Goal: Communication & Community: Answer question/provide support

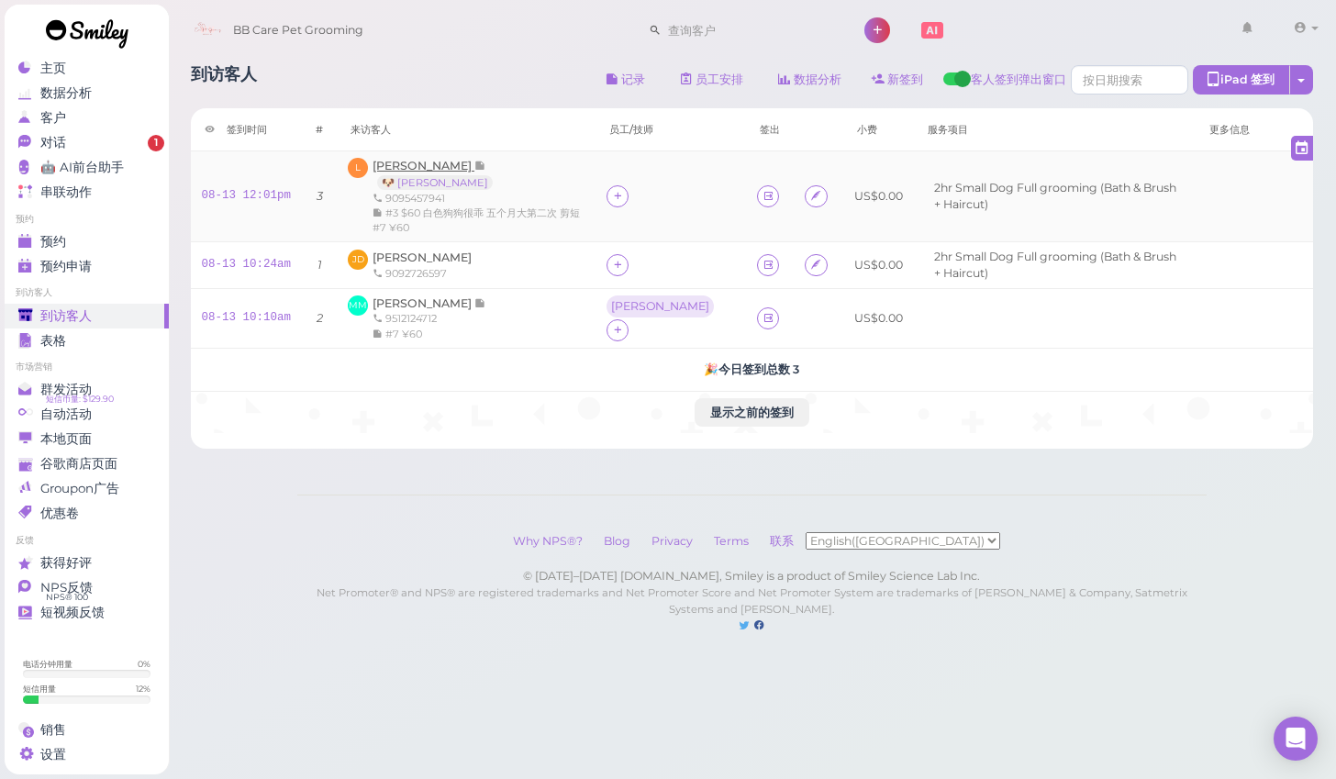
click at [391, 168] on span "[PERSON_NAME]" at bounding box center [423, 166] width 102 height 14
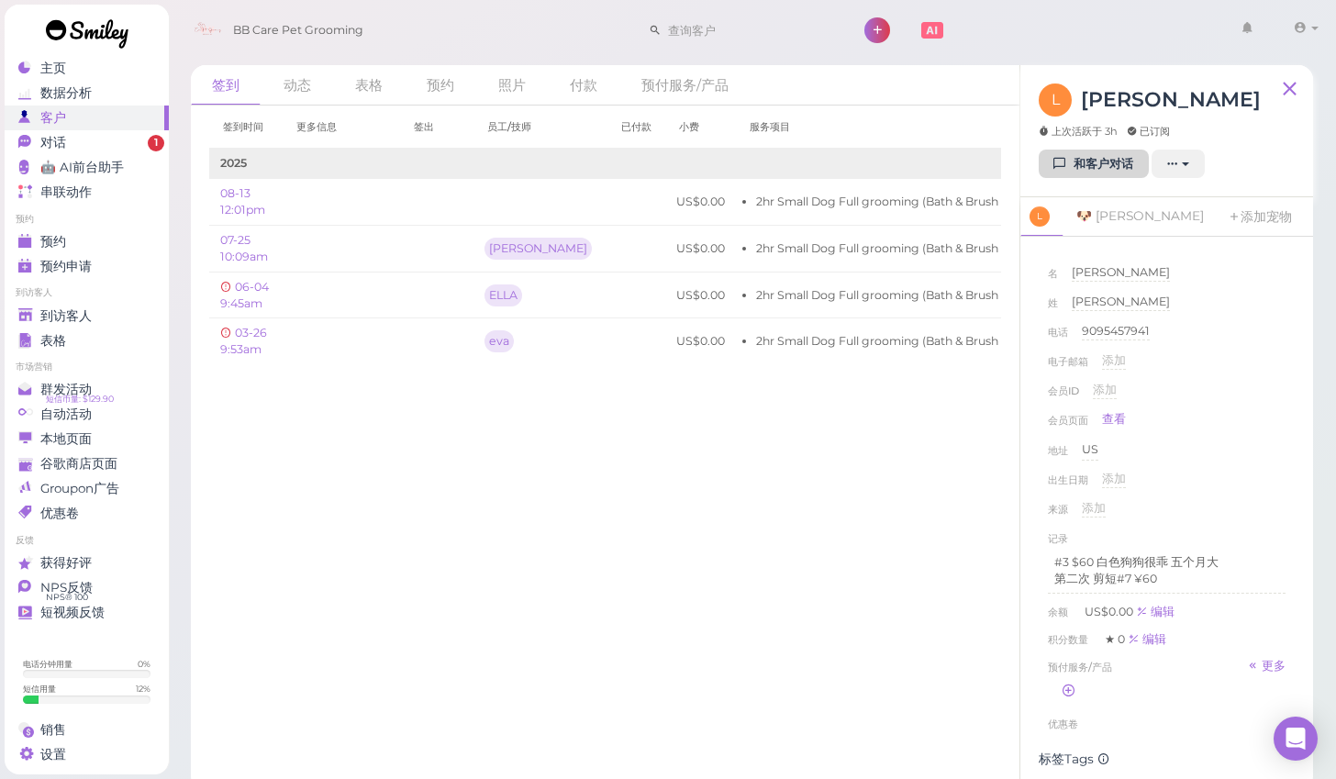
click at [1079, 167] on link "和客户对话" at bounding box center [1094, 164] width 110 height 29
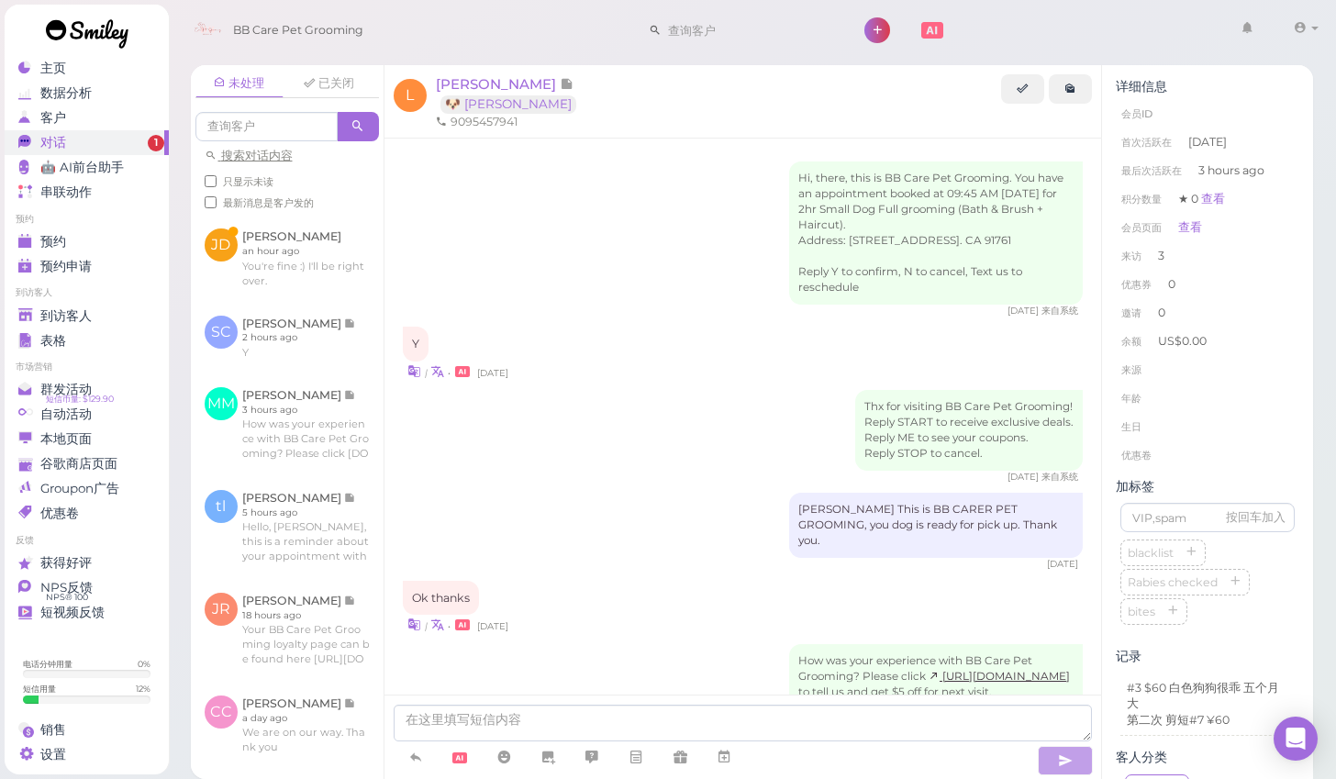
scroll to position [847, 0]
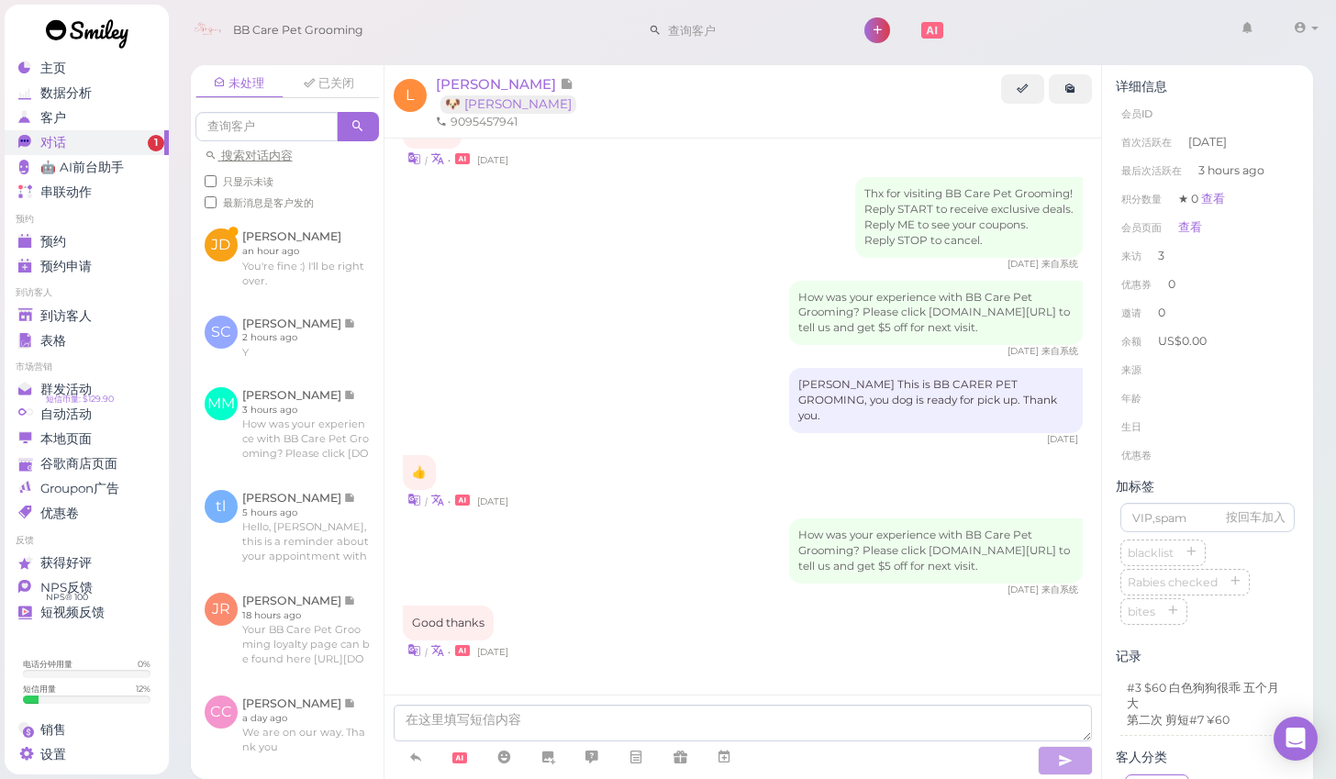
click at [426, 679] on div "Hi, there, this is BB Care Pet Grooming. You have an appointment booked at 09:4…" at bounding box center [742, 24] width 717 height 1463
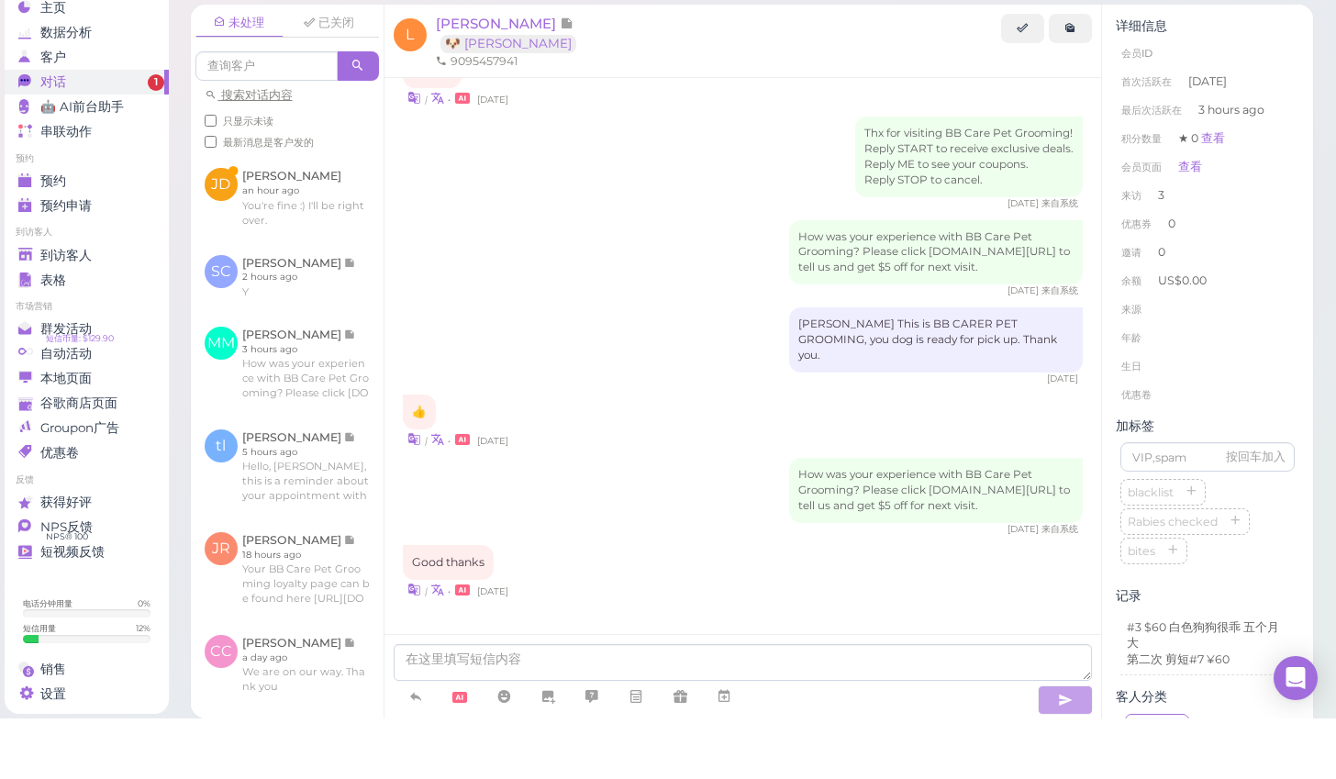
scroll to position [4, 0]
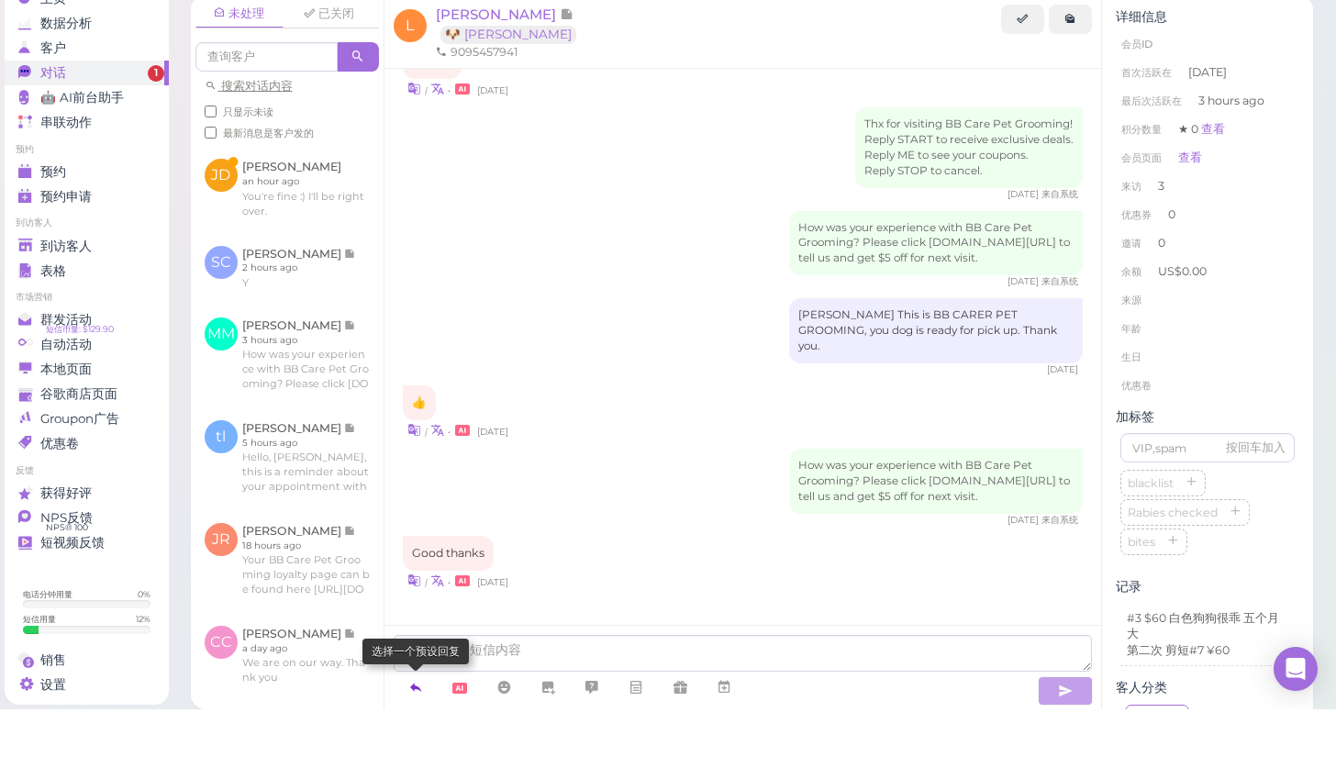
click at [414, 748] on icon at bounding box center [415, 757] width 15 height 18
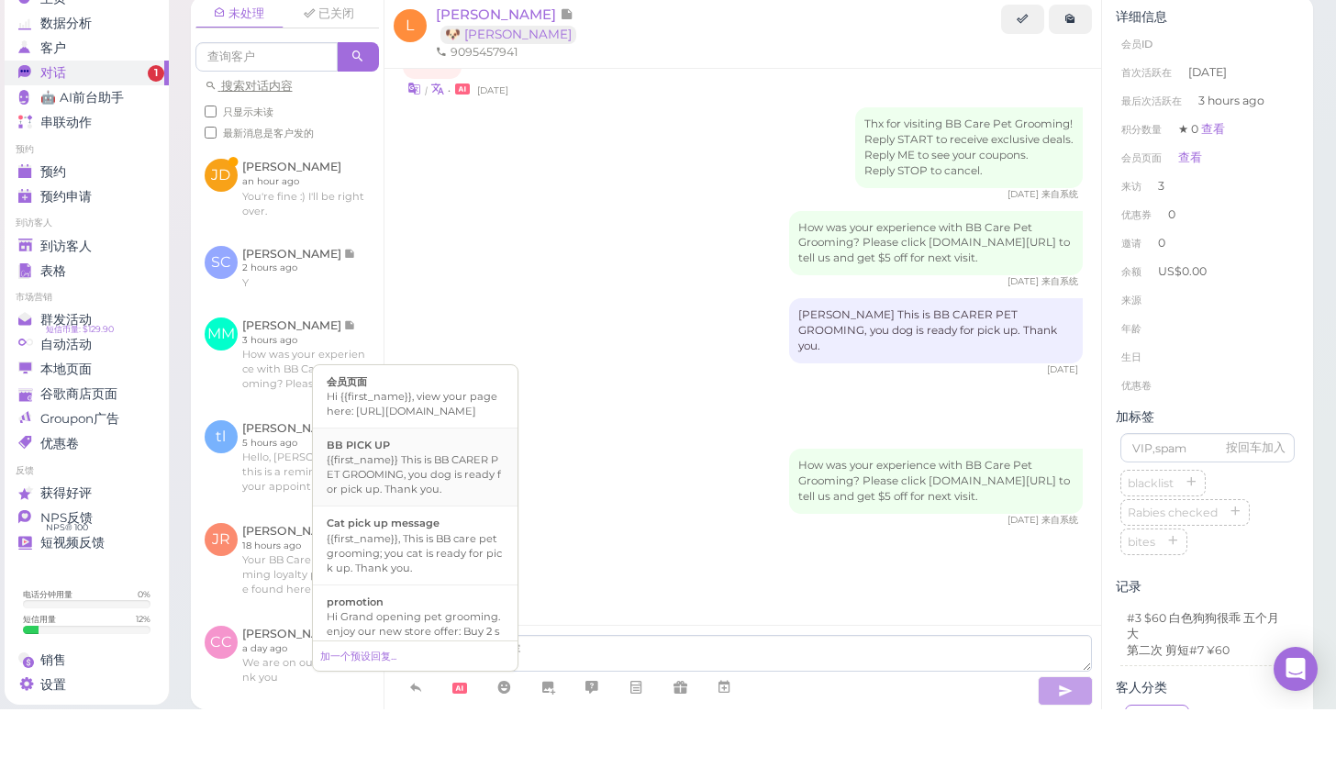
click at [430, 522] on div "{{first_name}} This is BB CARER PET GROOMING, you dog is ready for pick up. Tha…" at bounding box center [415, 544] width 177 height 44
type textarea "{{first_name}} This is BB CARER PET GROOMING, you dog is ready for pick up. Tha…"
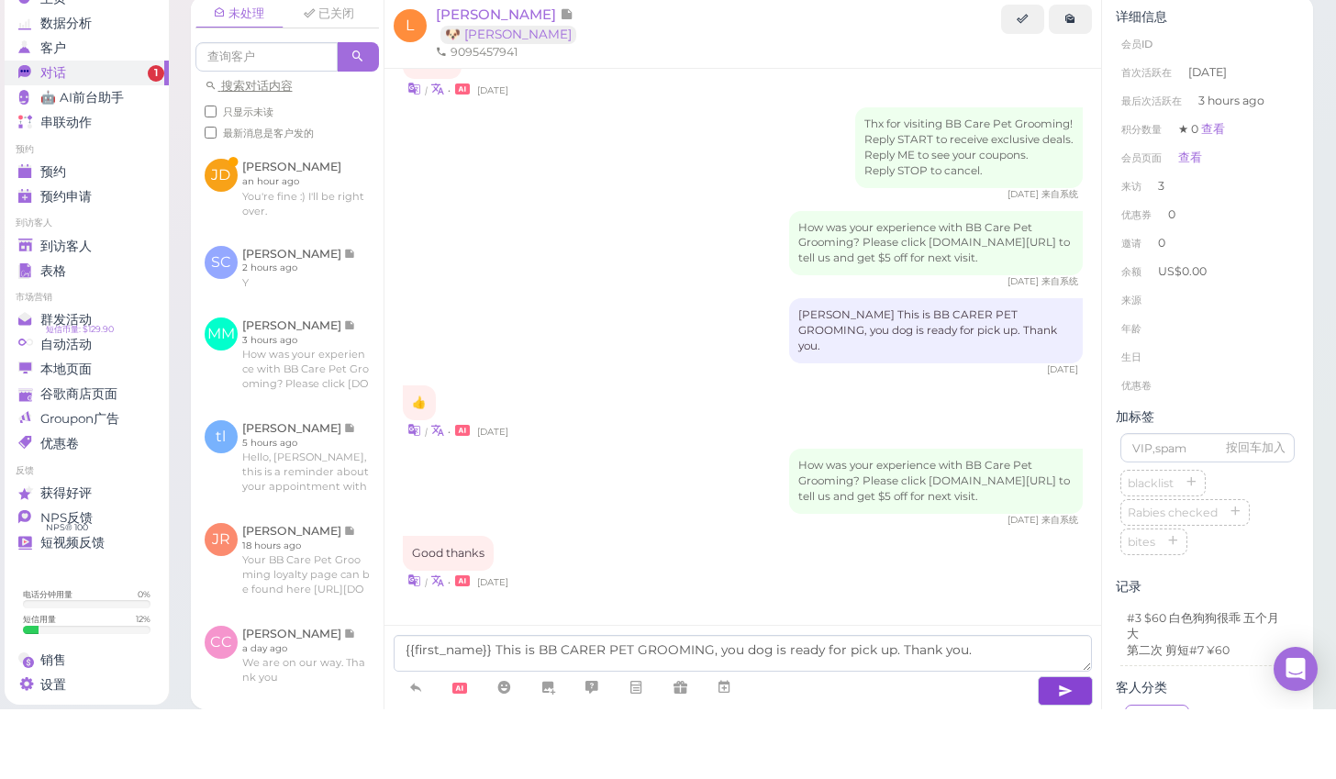
click at [1065, 751] on icon "button" at bounding box center [1065, 760] width 15 height 18
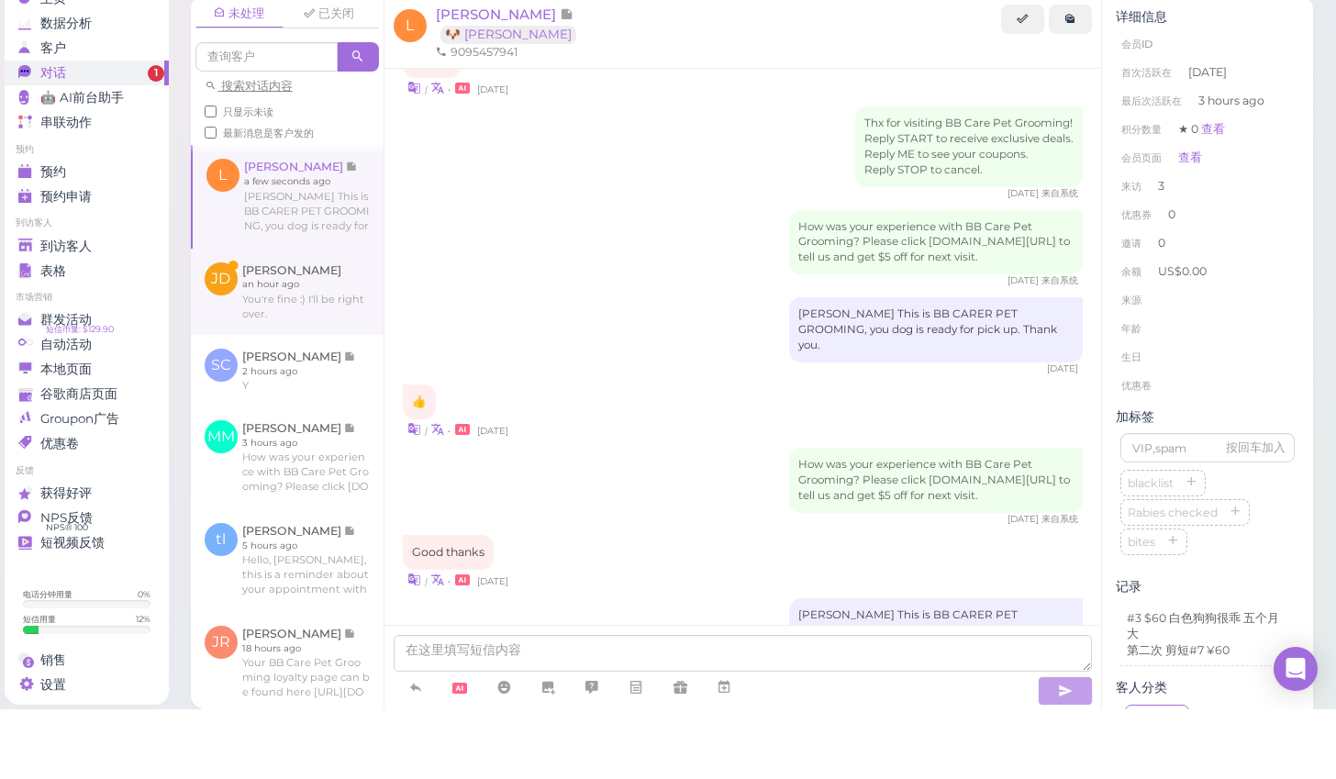
scroll to position [904, 0]
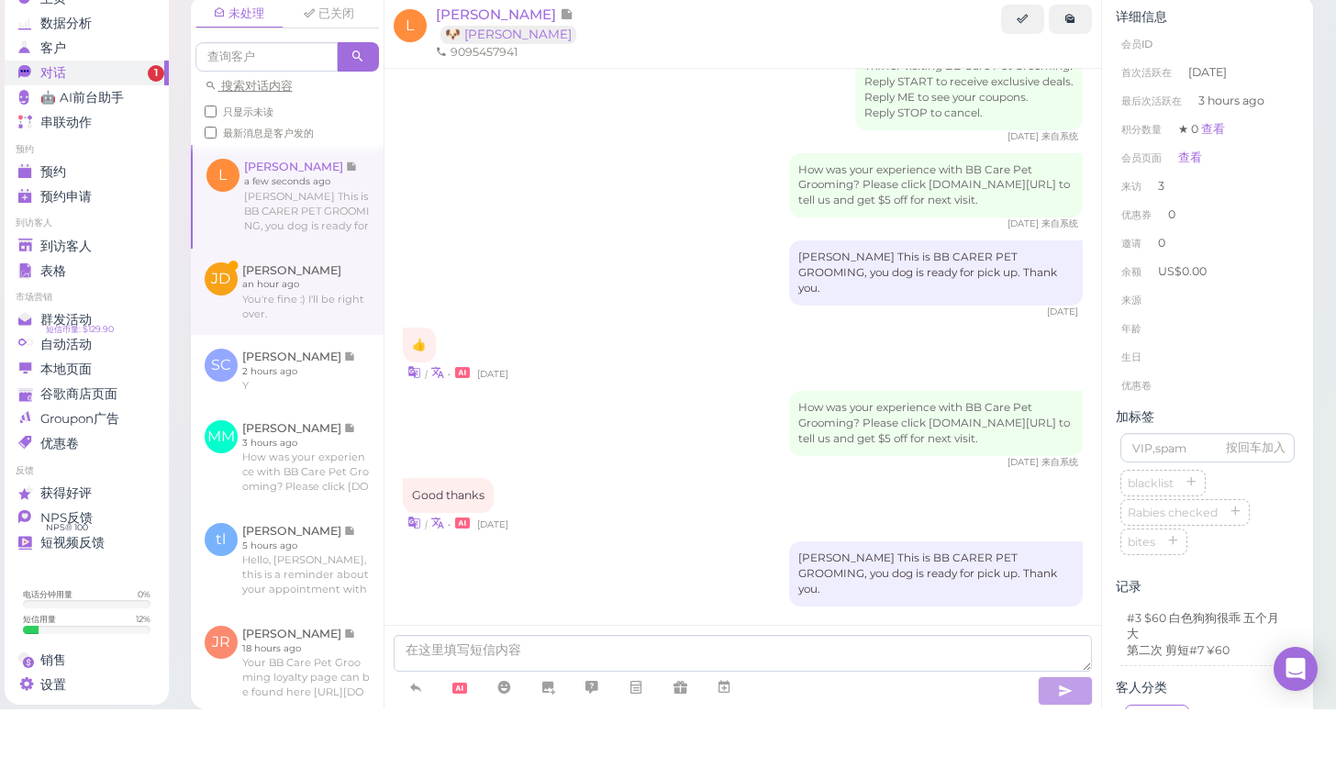
click at [264, 318] on link at bounding box center [287, 361] width 193 height 86
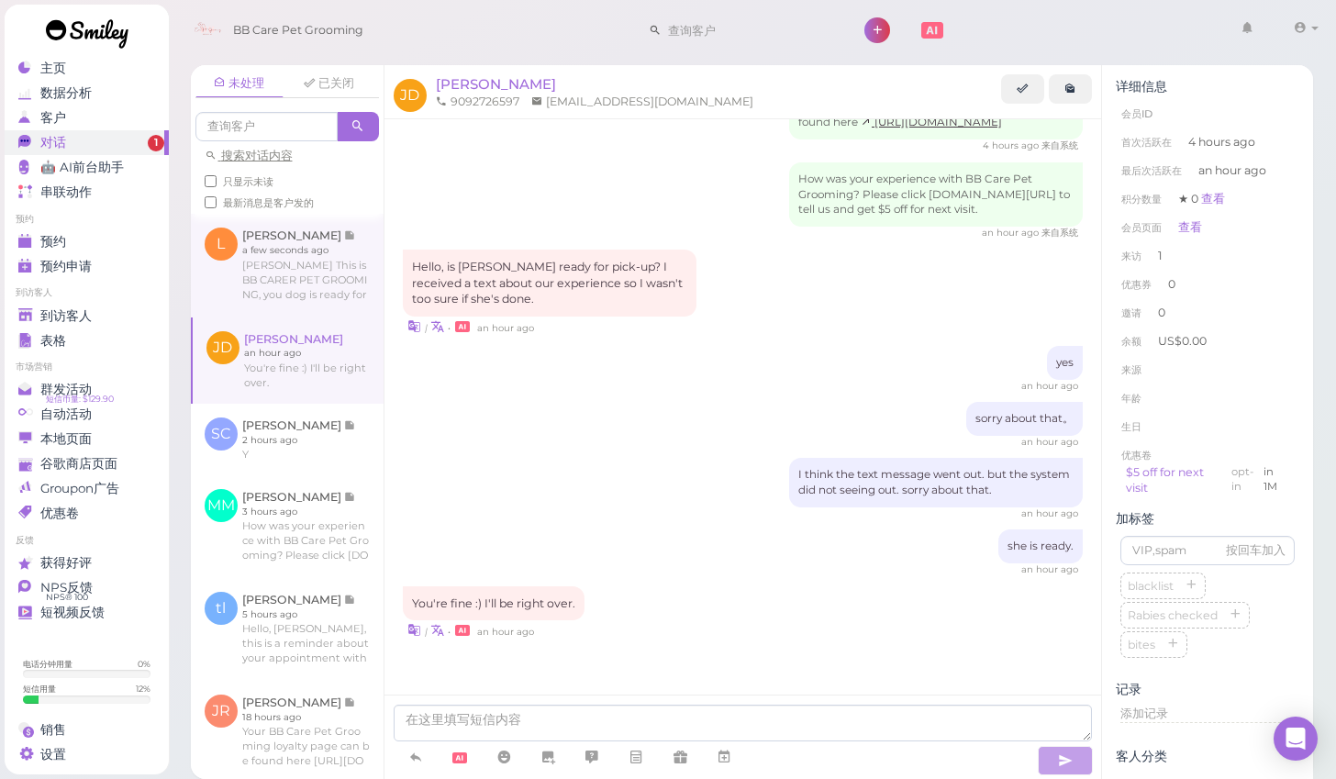
scroll to position [405, 0]
